Goal: Find specific page/section: Find specific page/section

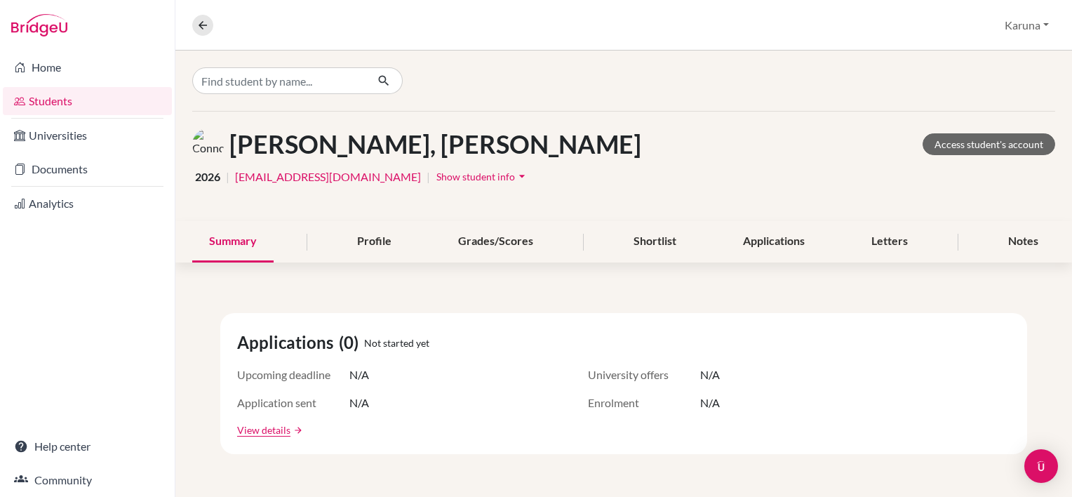
click at [72, 104] on link "Students" at bounding box center [87, 101] width 169 height 28
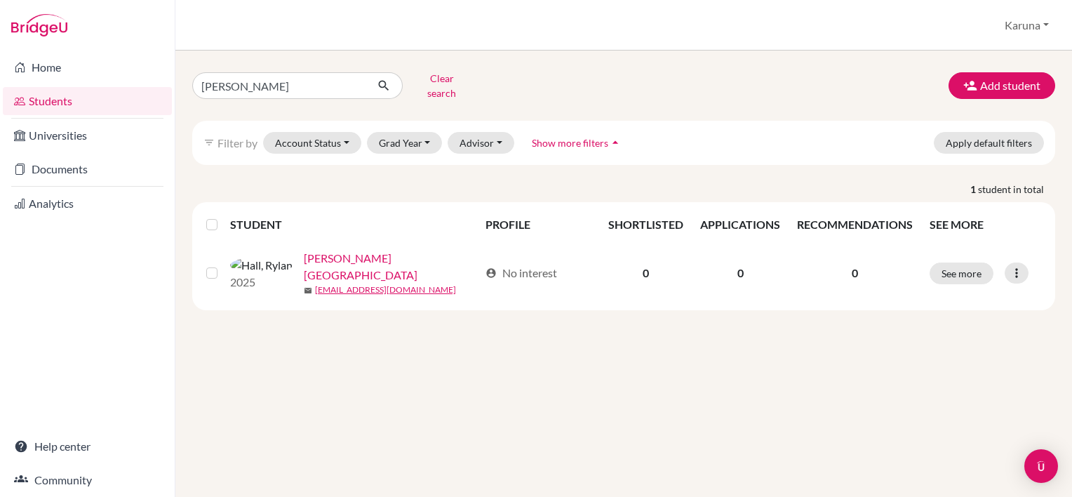
click at [34, 93] on link "Students" at bounding box center [87, 101] width 169 height 28
click at [43, 101] on link "Students" at bounding box center [87, 101] width 169 height 28
click at [438, 81] on button "Clear search" at bounding box center [442, 85] width 78 height 36
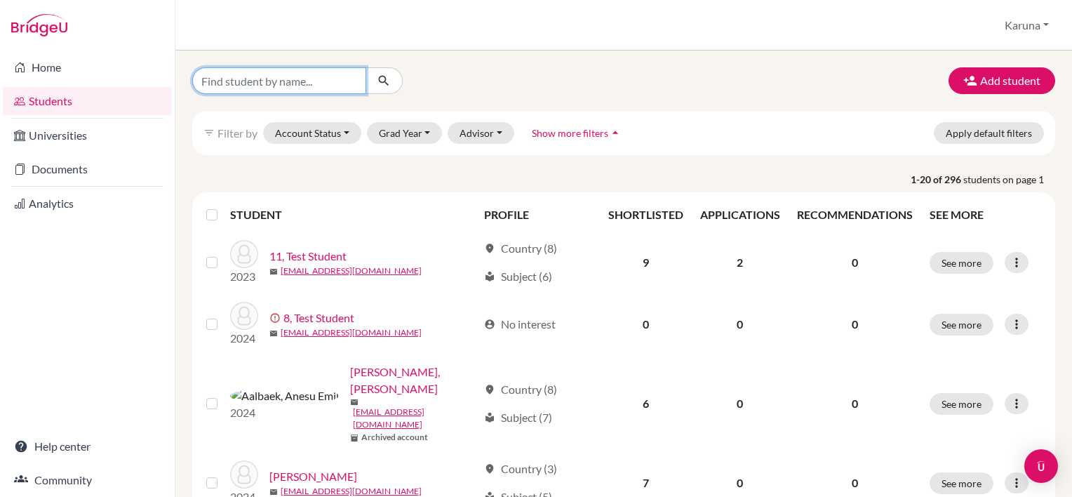
click at [246, 77] on input "Find student by name..." at bounding box center [279, 80] width 174 height 27
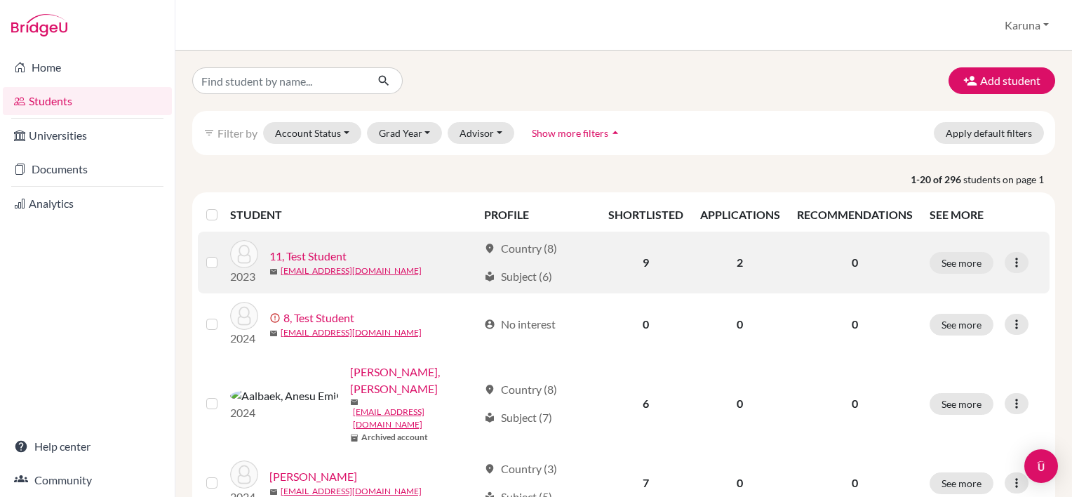
click at [325, 253] on link "11, Test Student" at bounding box center [307, 256] width 77 height 17
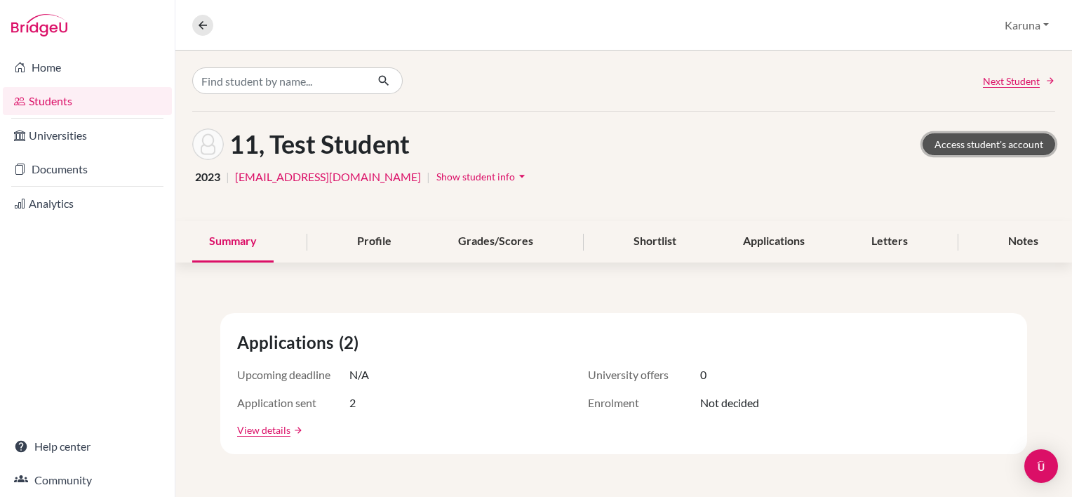
click at [943, 141] on link "Access student's account" at bounding box center [988, 144] width 133 height 22
